Goal: Check status: Check status

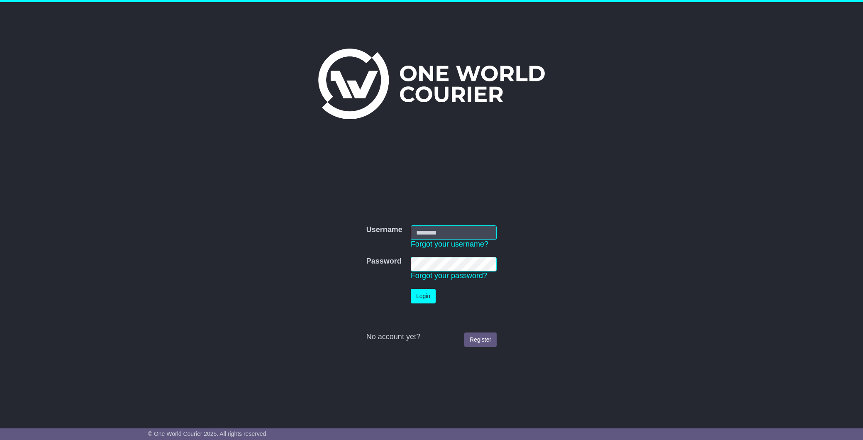
type input "**********"
click at [421, 294] on button "Login" at bounding box center [423, 296] width 25 height 15
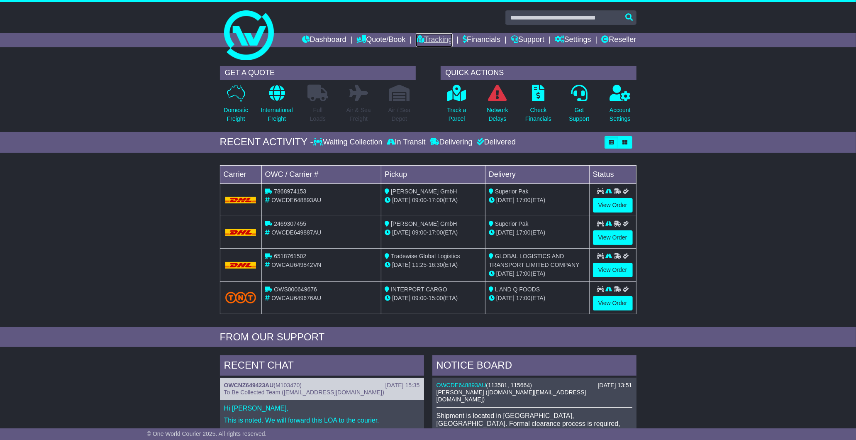
click at [436, 37] on link "Tracking" at bounding box center [434, 40] width 37 height 14
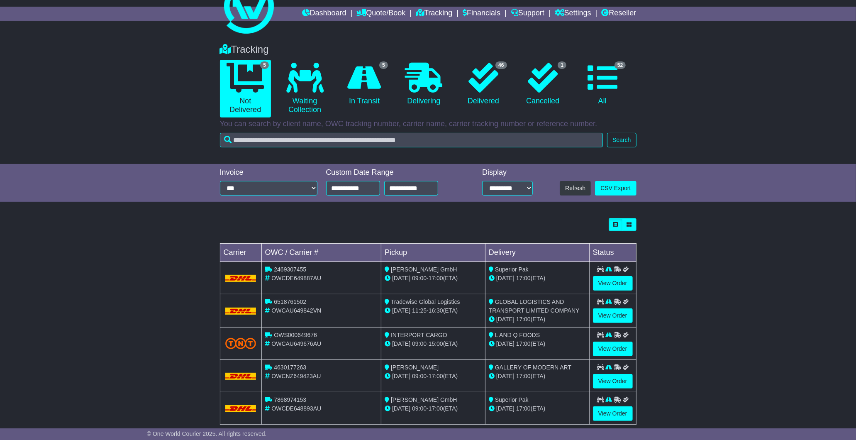
scroll to position [41, 0]
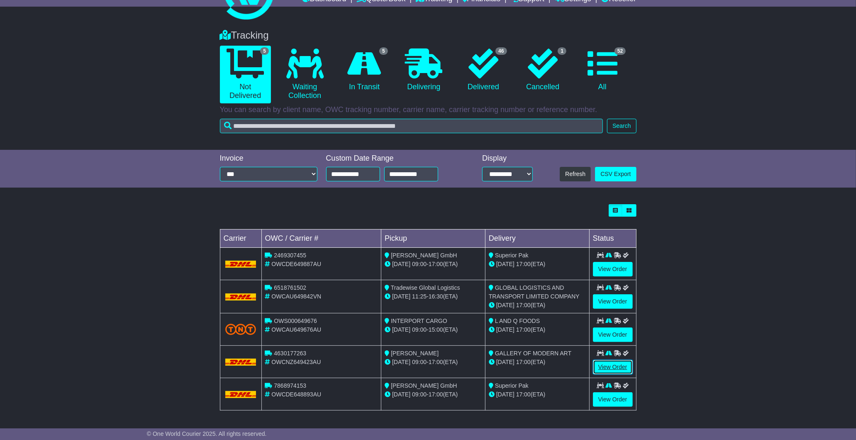
click at [616, 370] on link "View Order" at bounding box center [613, 367] width 40 height 15
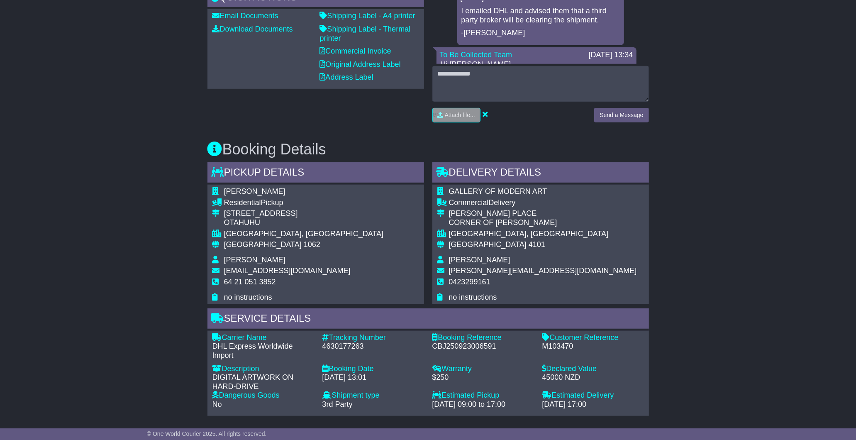
scroll to position [369, 0]
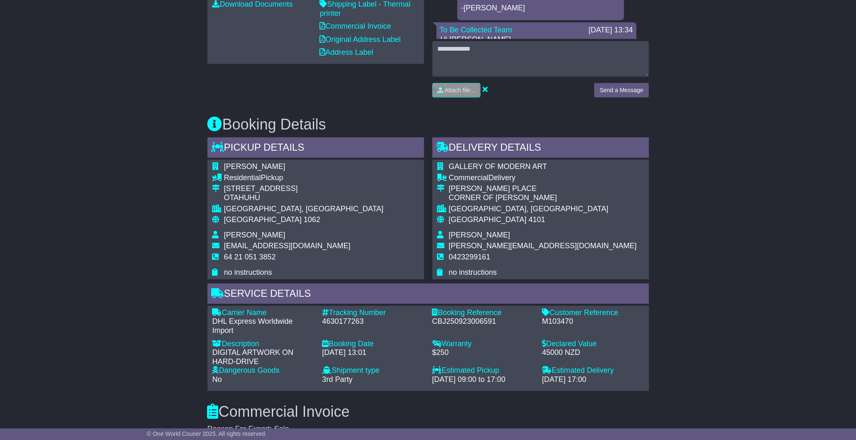
click at [340, 317] on div "4630177263" at bounding box center [374, 321] width 102 height 9
copy div "4630177263"
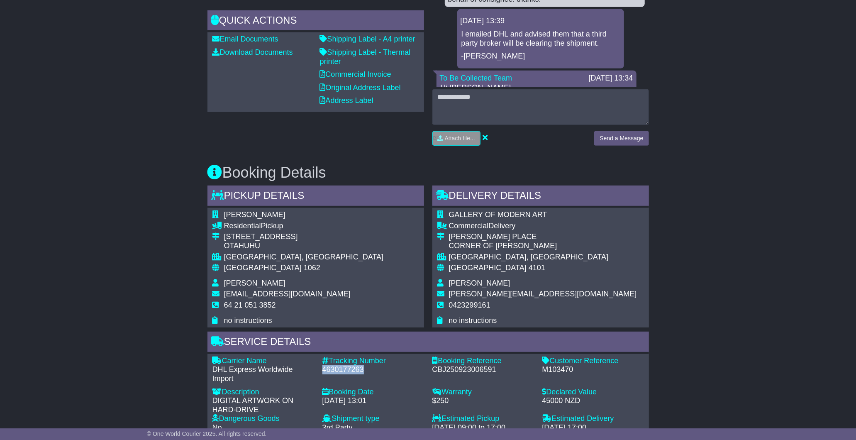
scroll to position [46, 0]
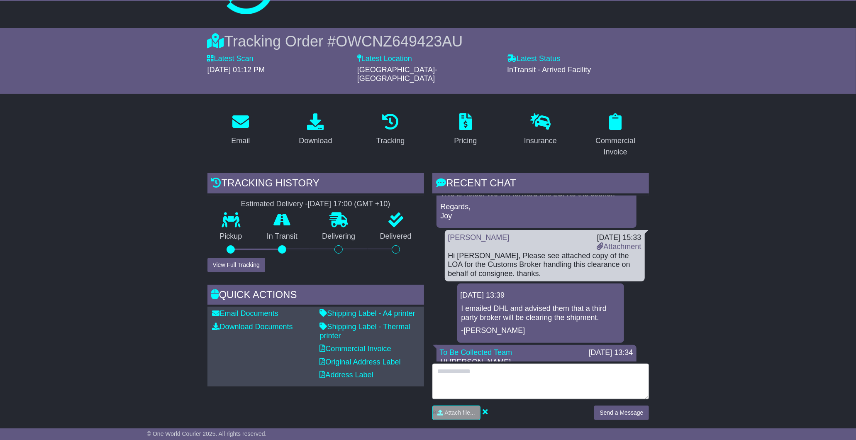
click at [496, 374] on textarea at bounding box center [540, 382] width 217 height 36
type textarea "**********"
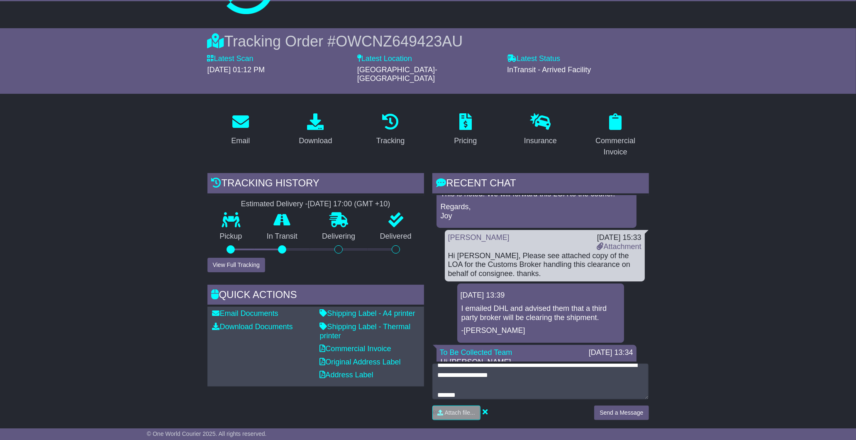
click at [594, 406] on div "Send a Message" at bounding box center [621, 416] width 63 height 21
click at [608, 406] on button "Send a Message" at bounding box center [621, 413] width 54 height 15
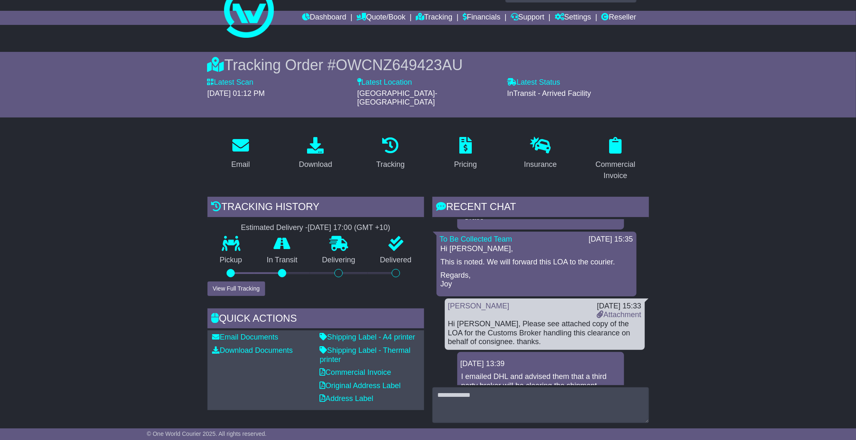
scroll to position [0, 0]
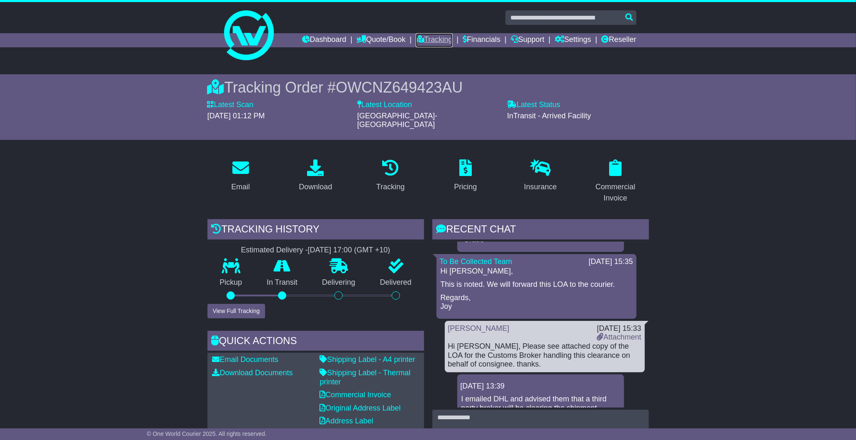
click at [428, 40] on link "Tracking" at bounding box center [434, 40] width 37 height 14
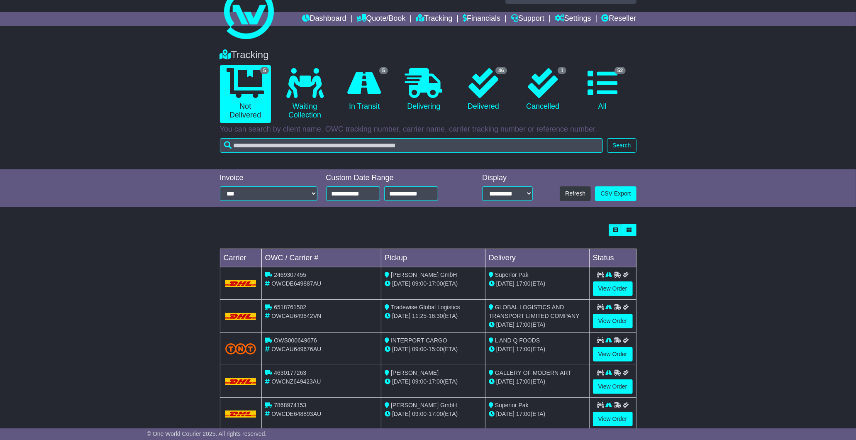
scroll to position [41, 0]
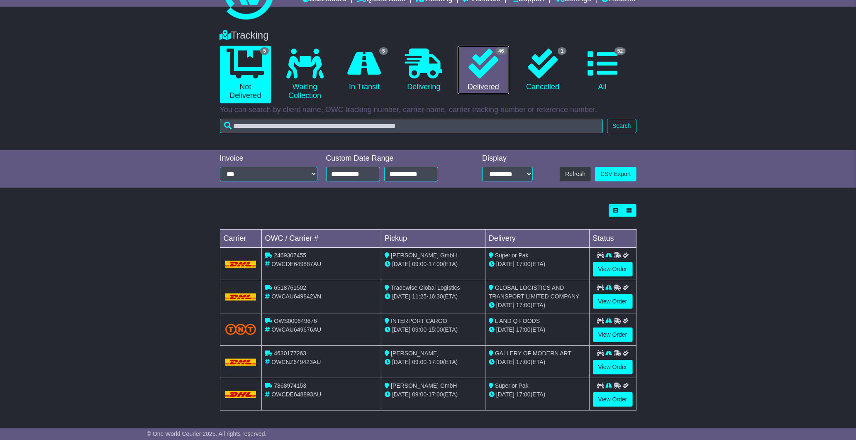
click at [492, 83] on link "46 Delivered" at bounding box center [483, 70] width 51 height 49
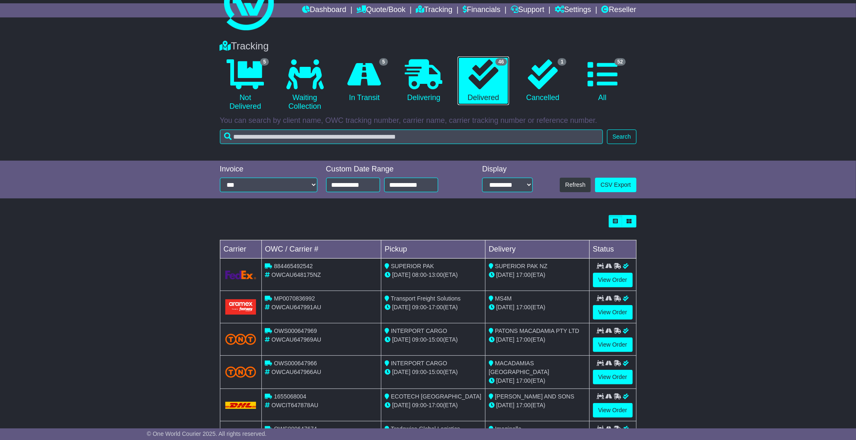
scroll to position [46, 0]
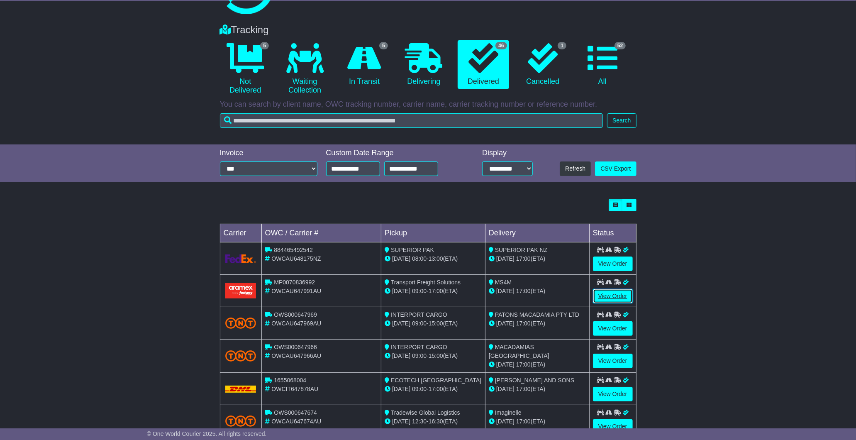
click at [601, 298] on link "View Order" at bounding box center [613, 296] width 40 height 15
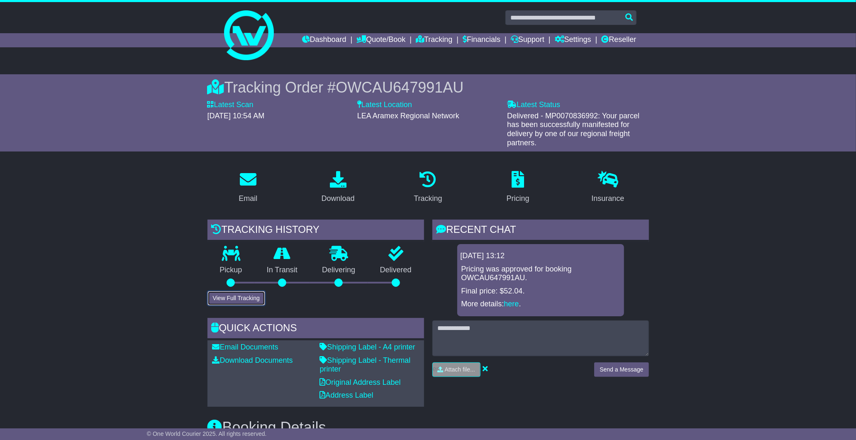
click at [230, 301] on button "View Full Tracking" at bounding box center [237, 298] width 58 height 15
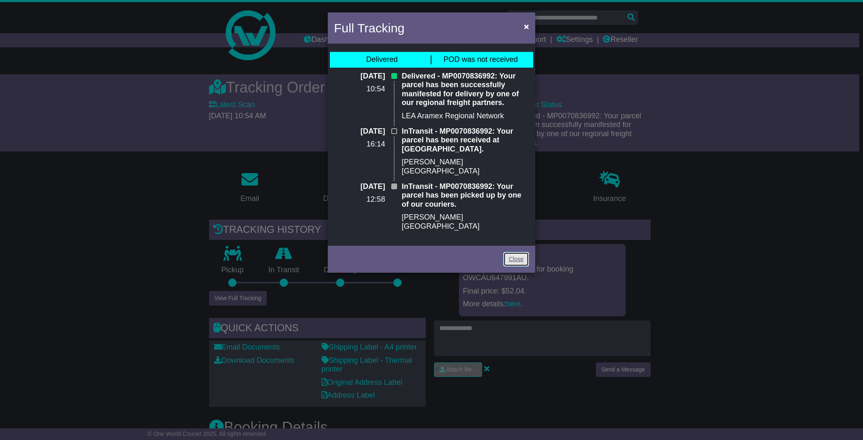
click at [516, 252] on link "Close" at bounding box center [516, 259] width 26 height 15
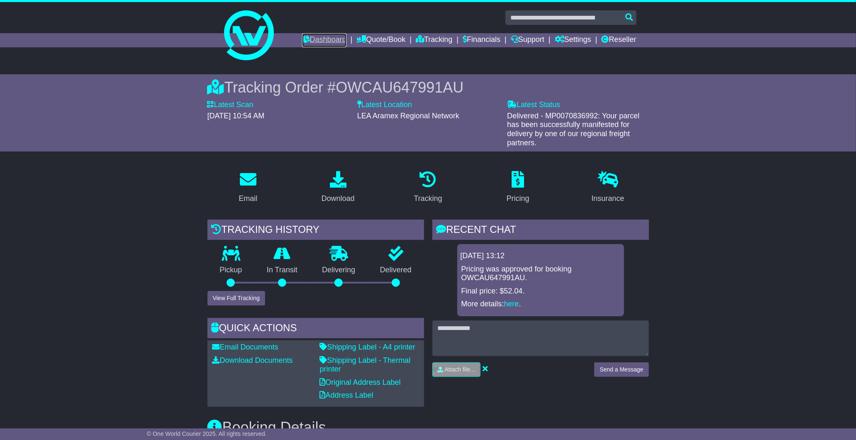
click at [316, 40] on link "Dashboard" at bounding box center [324, 40] width 44 height 14
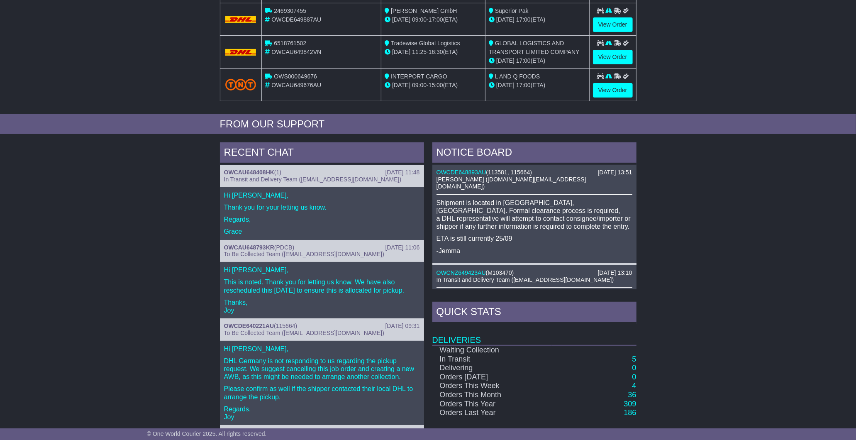
scroll to position [230, 0]
